Goal: Information Seeking & Learning: Learn about a topic

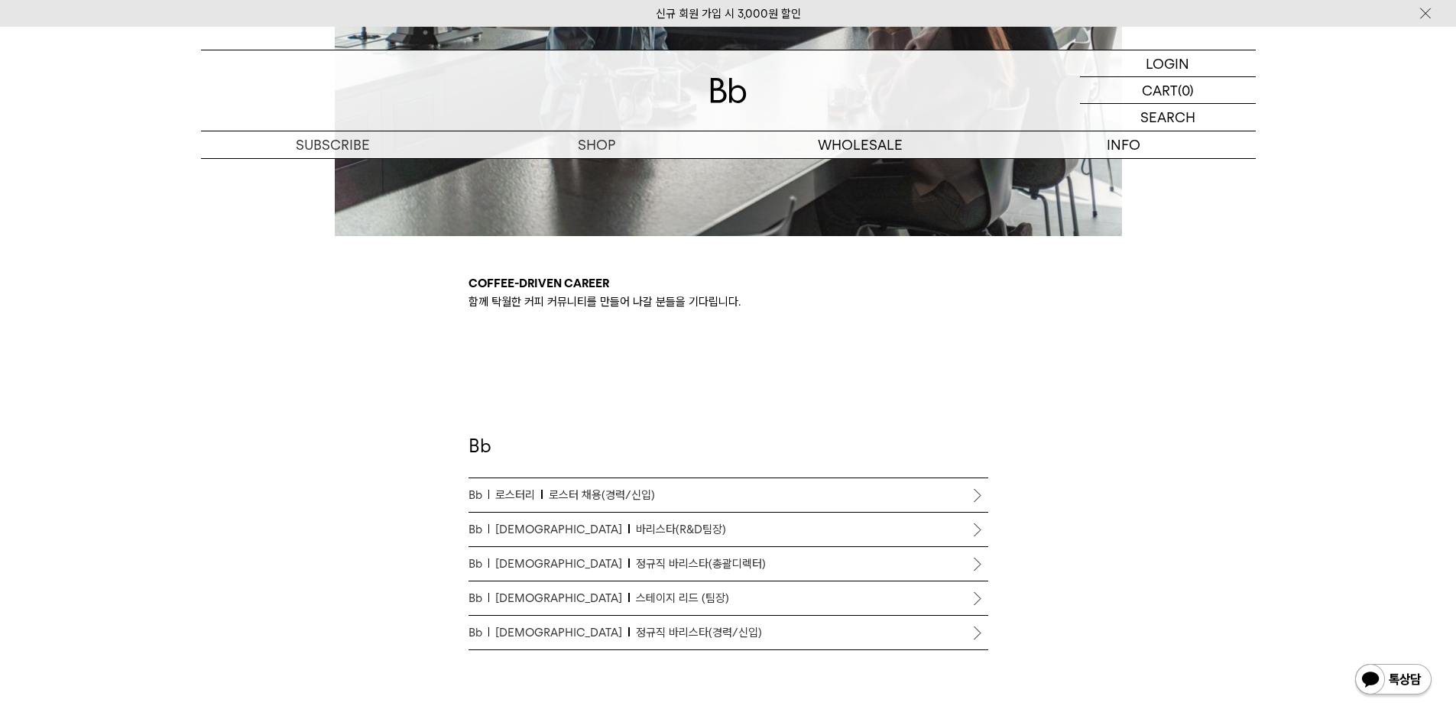
scroll to position [688, 0]
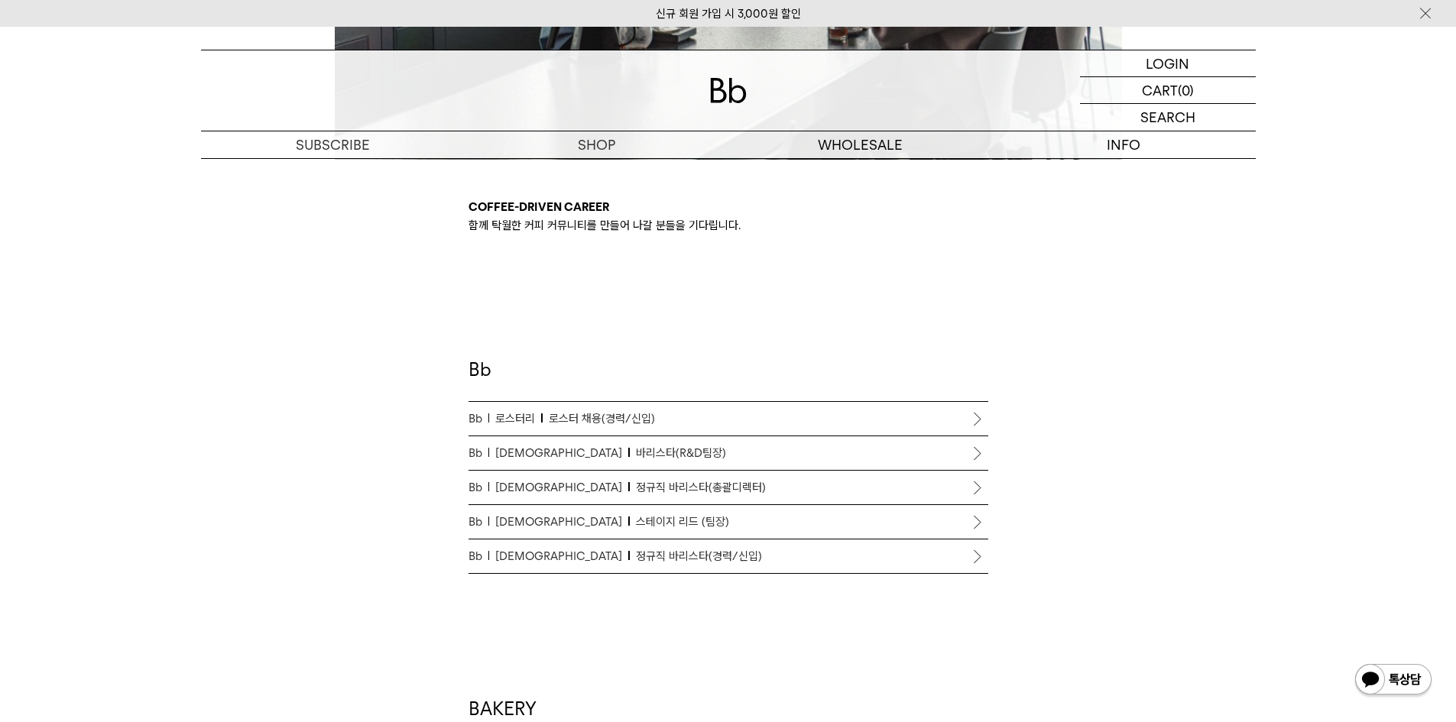
click at [674, 459] on p "Bb 바리[PERSON_NAME] 바리[PERSON_NAME](R&D팀장)" at bounding box center [728, 453] width 520 height 18
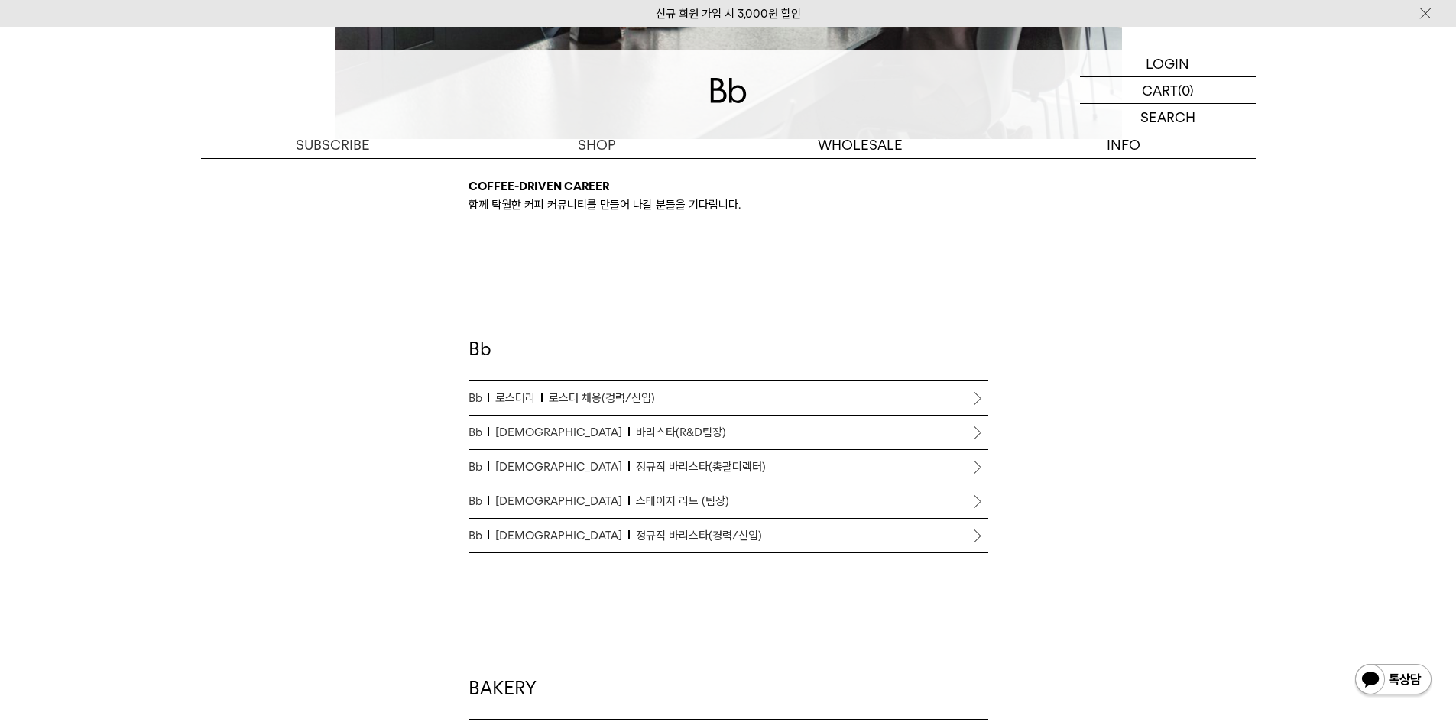
scroll to position [688, 0]
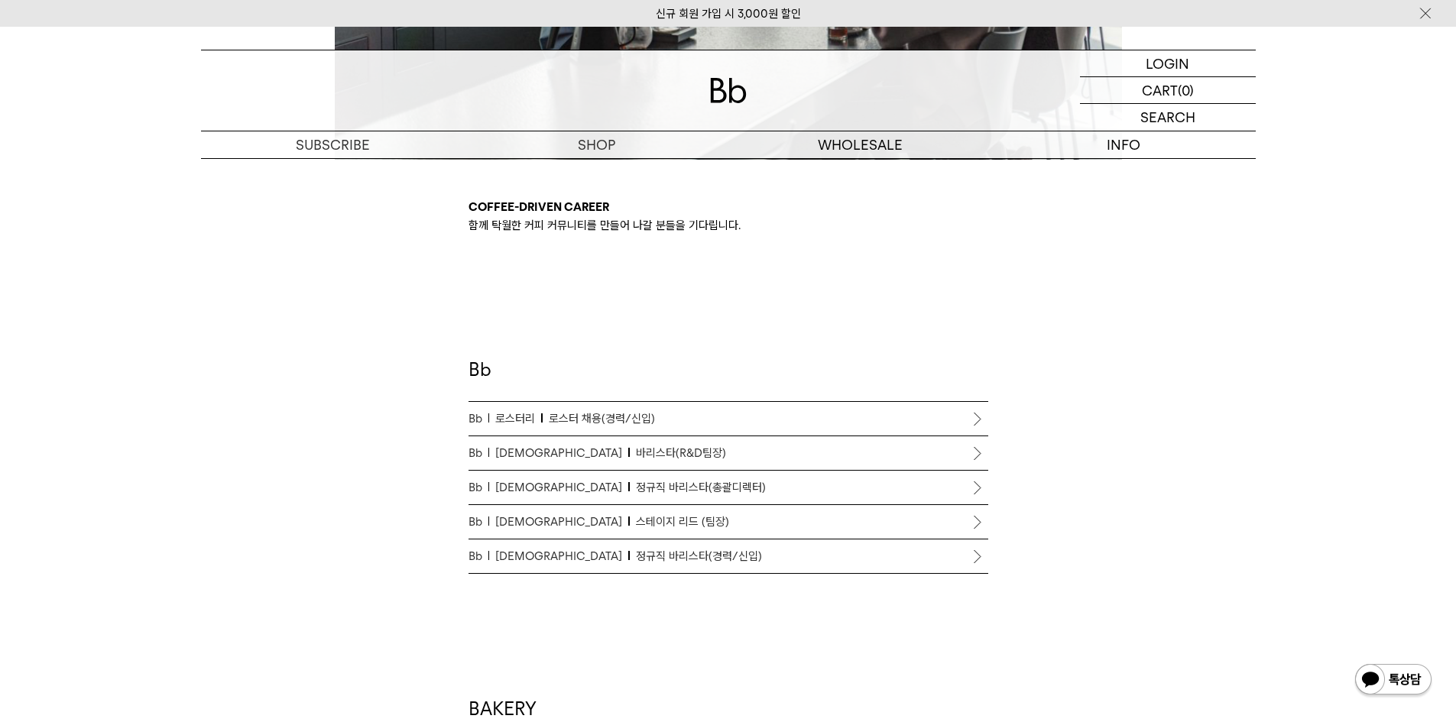
click at [655, 415] on p "Bb 로스터리 로스터 채용(경력/신입)" at bounding box center [728, 419] width 520 height 18
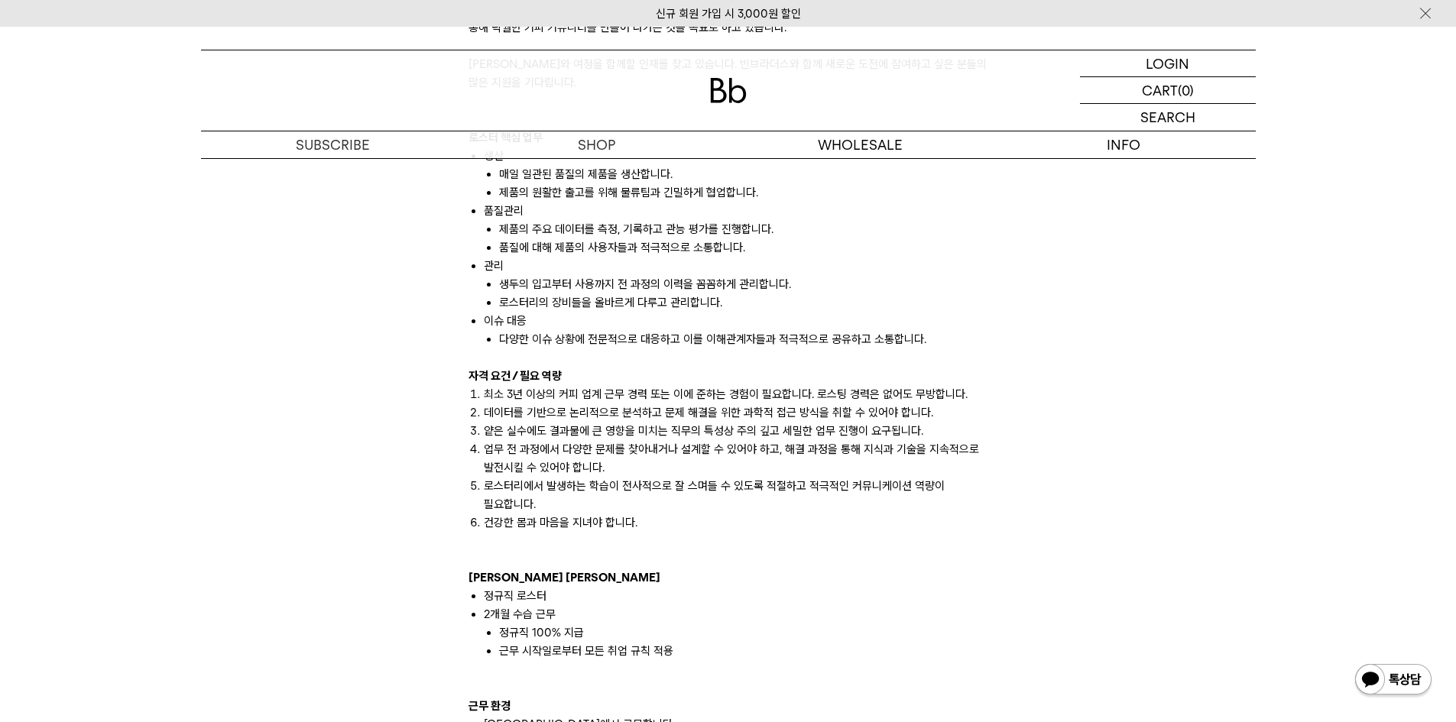
scroll to position [993, 0]
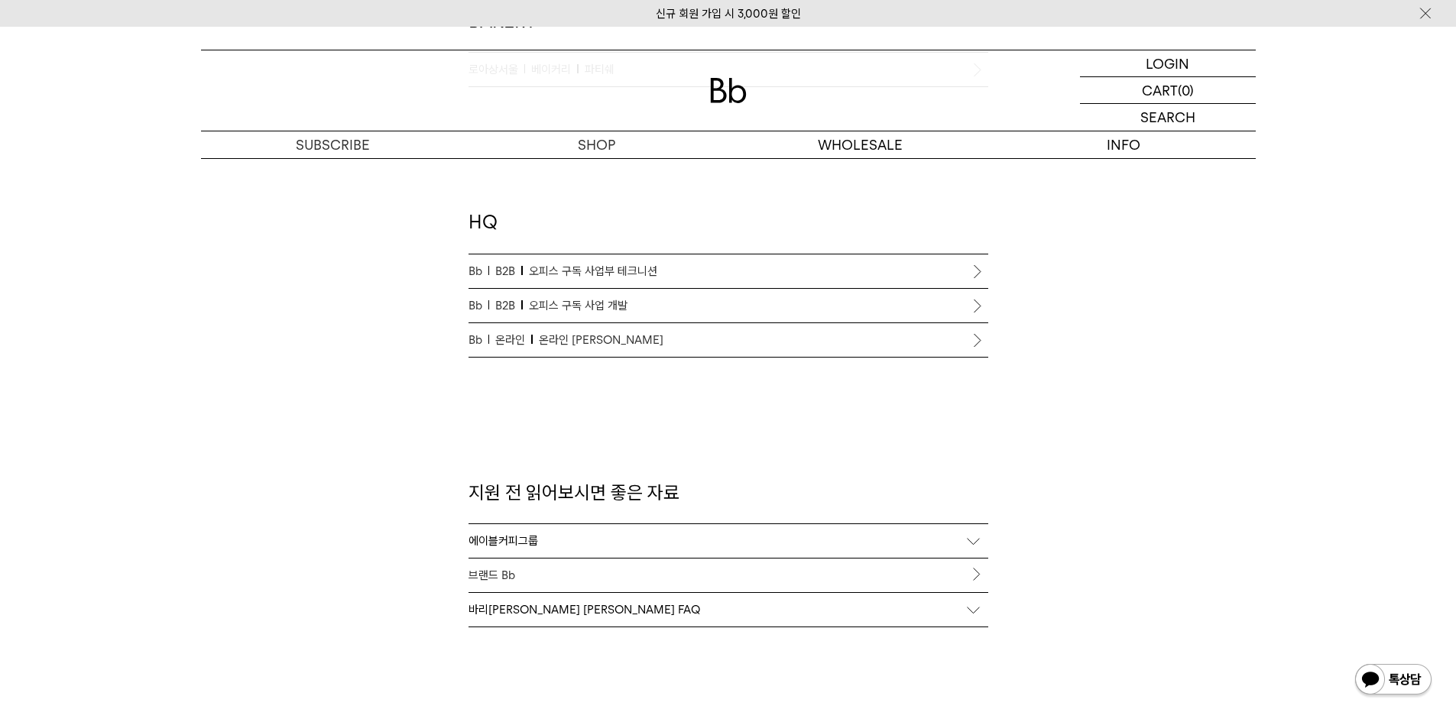
scroll to position [1146, 0]
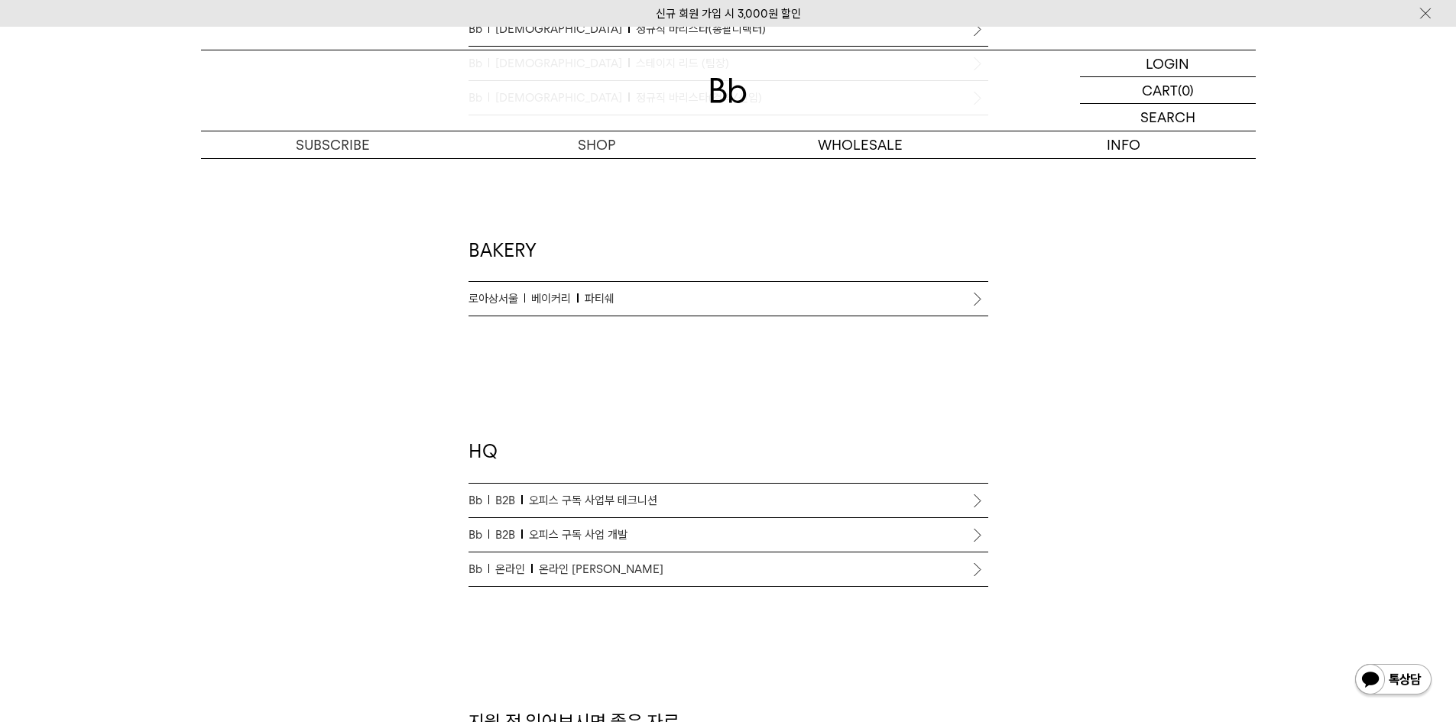
click at [964, 291] on li "로아상서울 베이커리 파티쉐" at bounding box center [728, 299] width 520 height 34
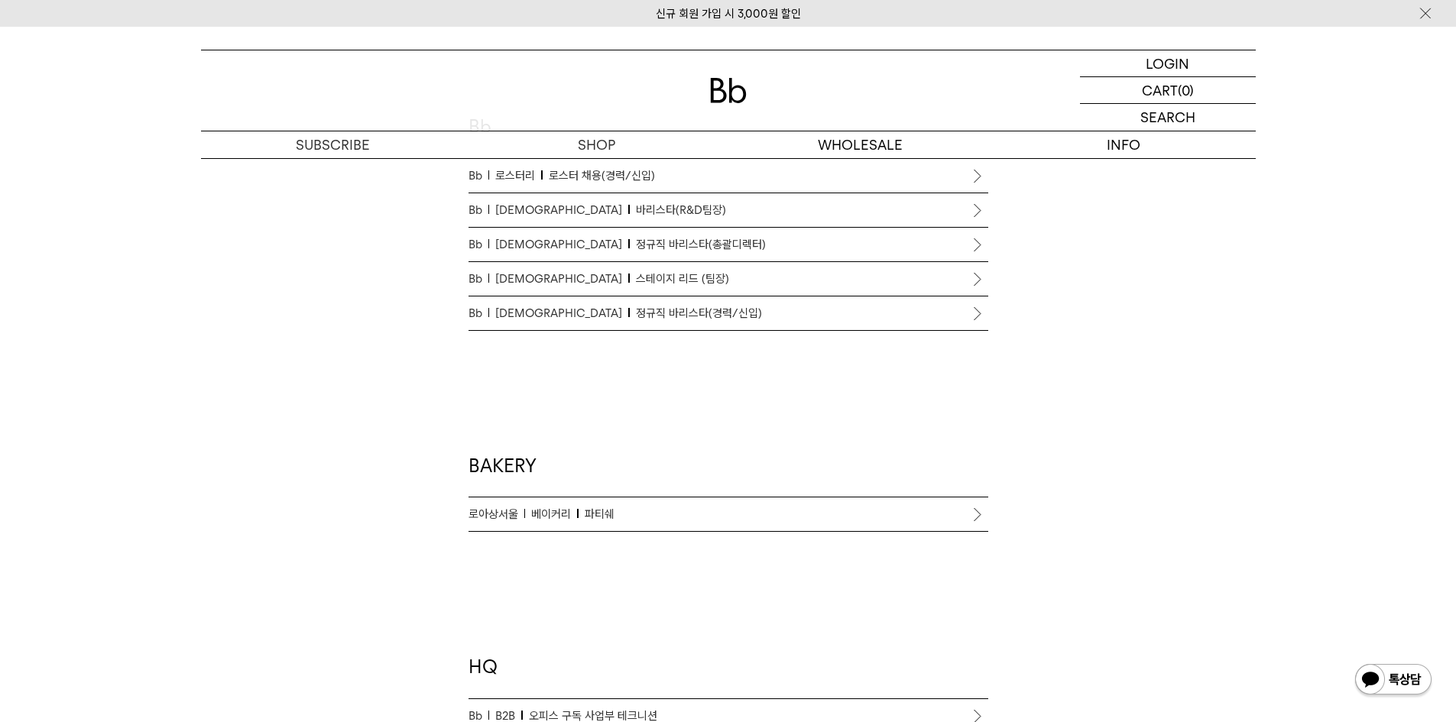
scroll to position [917, 0]
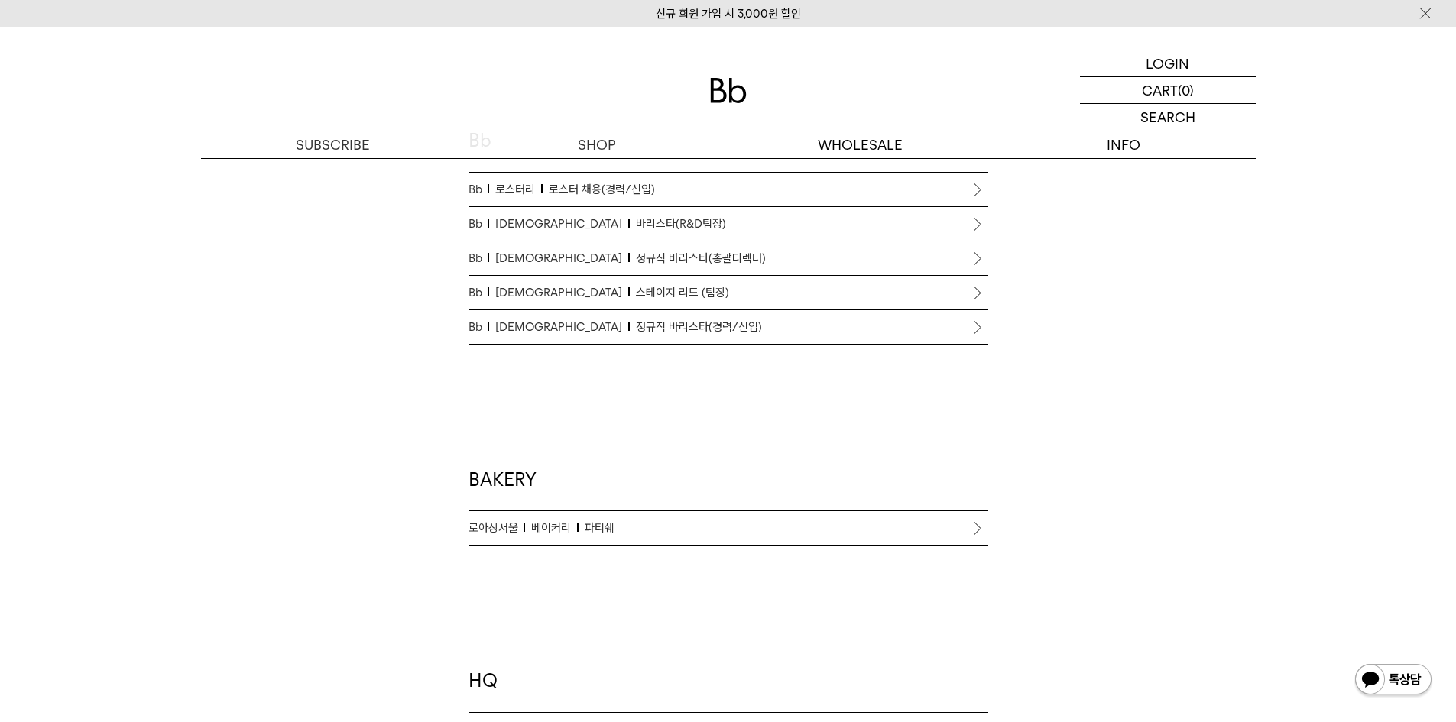
click at [977, 527] on li "로아상서울 베이커리 파티쉐" at bounding box center [728, 528] width 520 height 34
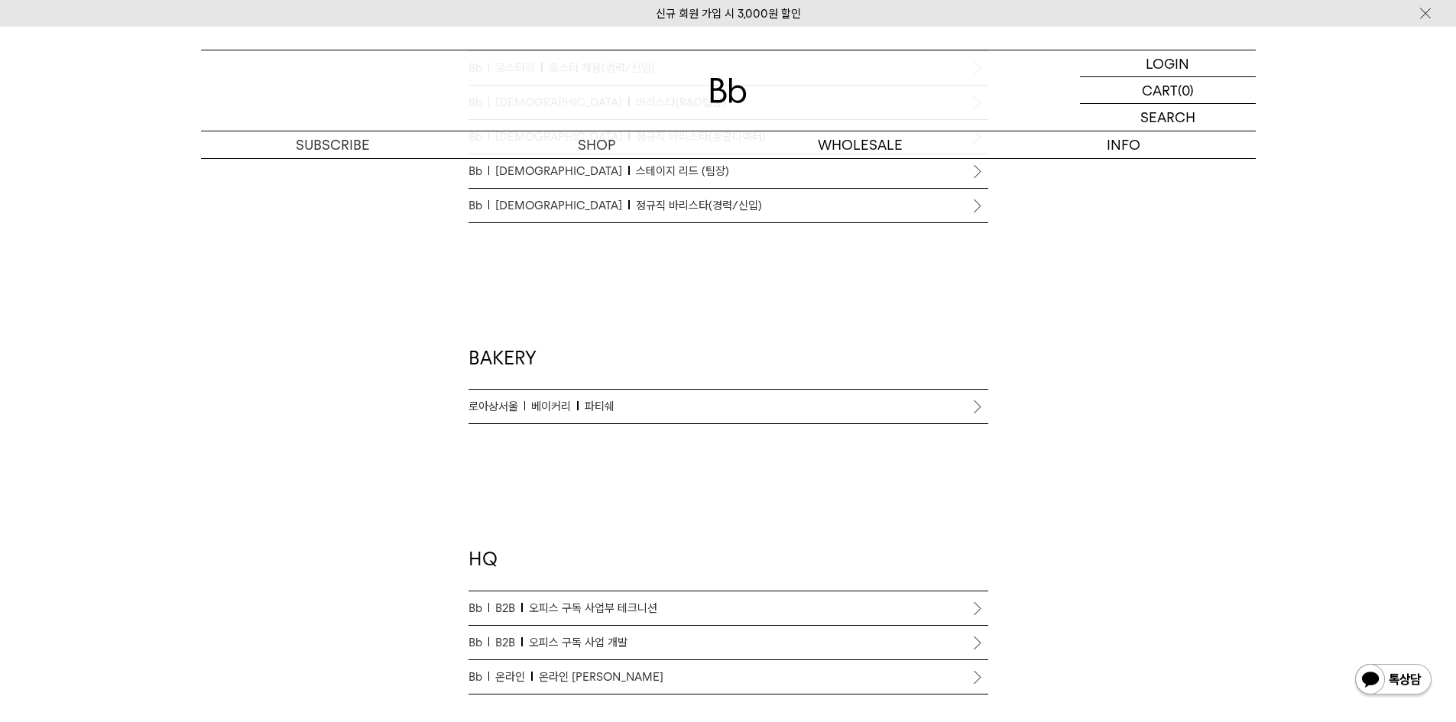
scroll to position [1223, 0]
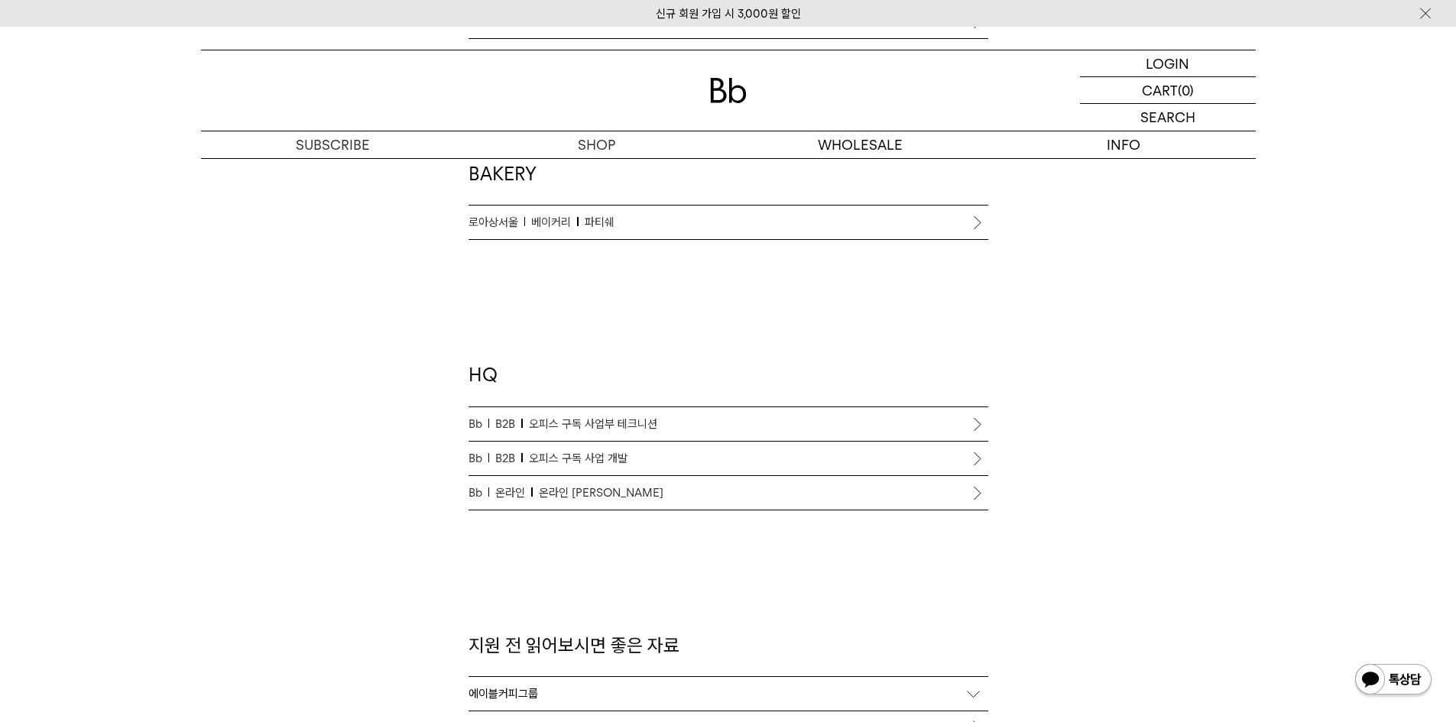
click at [592, 219] on span "파티쉐" at bounding box center [600, 222] width 30 height 18
